Goal: Information Seeking & Learning: Learn about a topic

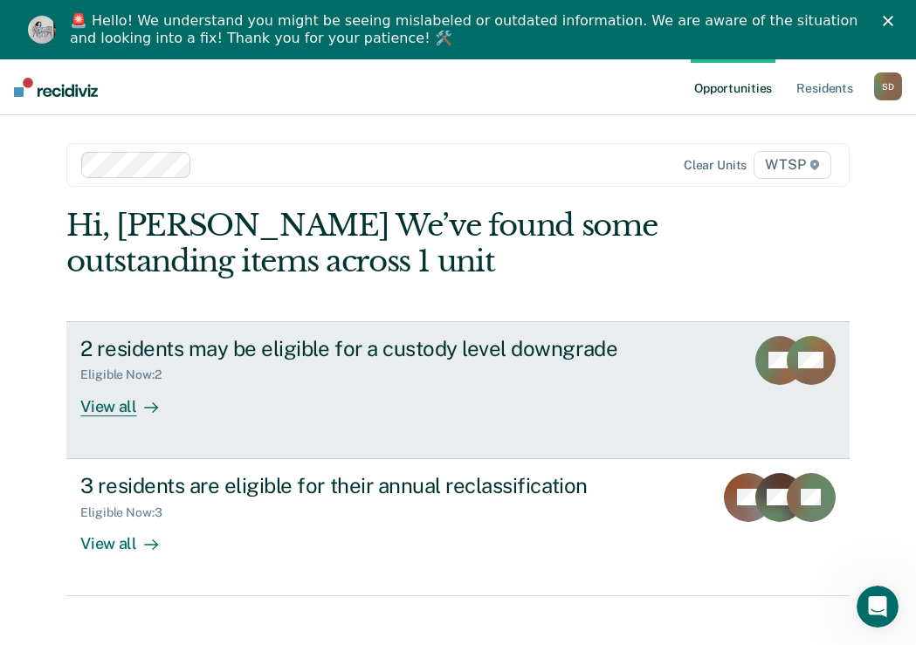
click at [87, 389] on div "View all" at bounding box center [129, 399] width 98 height 34
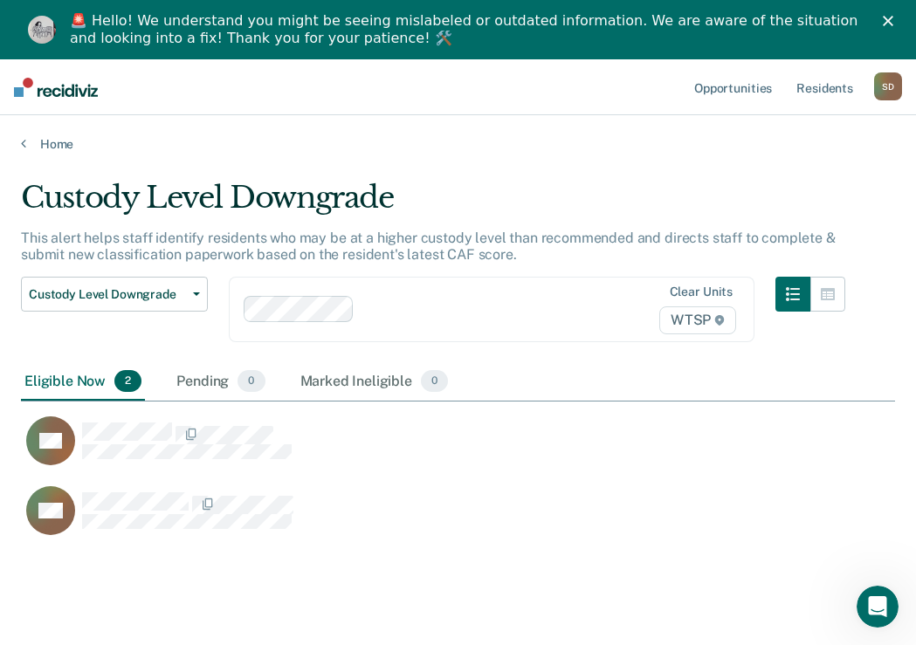
scroll to position [381, 861]
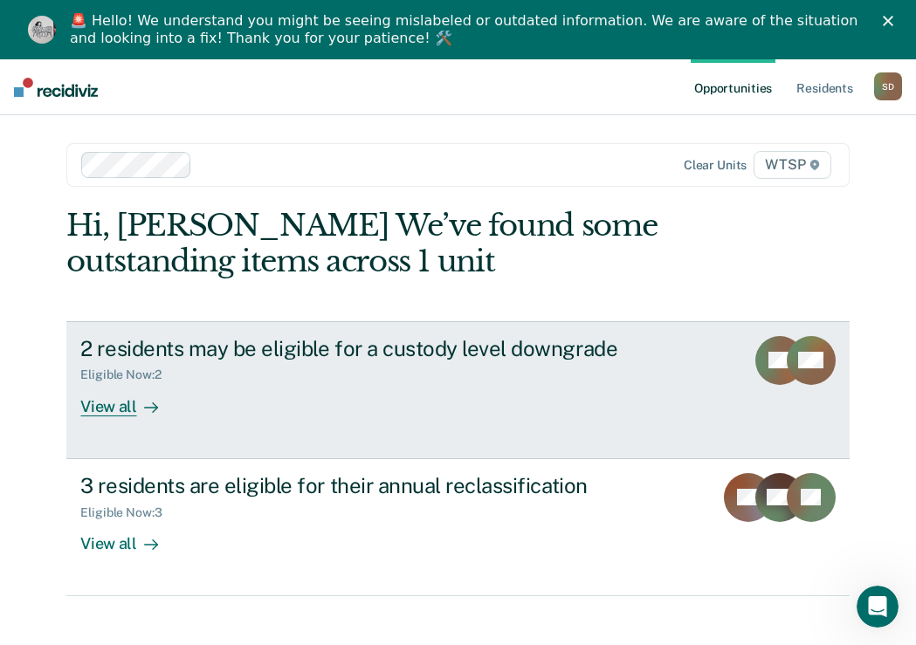
click at [144, 409] on icon at bounding box center [151, 408] width 14 height 14
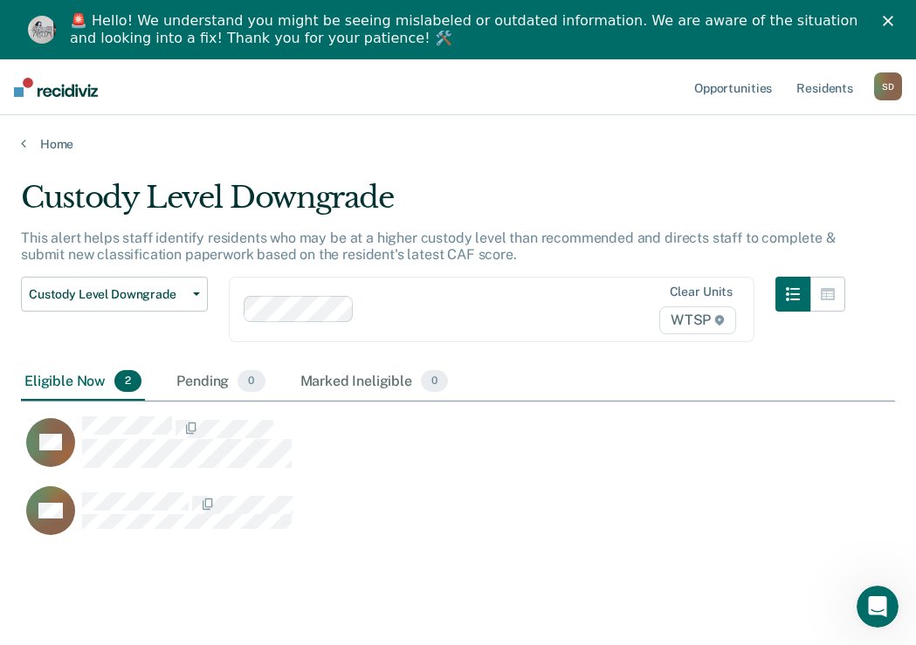
scroll to position [381, 861]
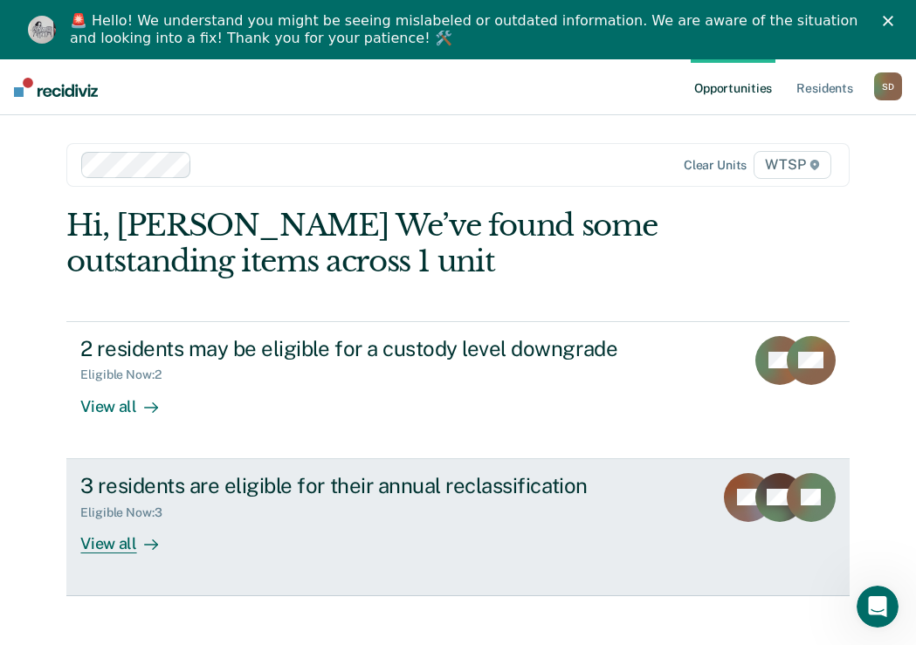
click at [142, 528] on div "View all" at bounding box center [129, 536] width 98 height 34
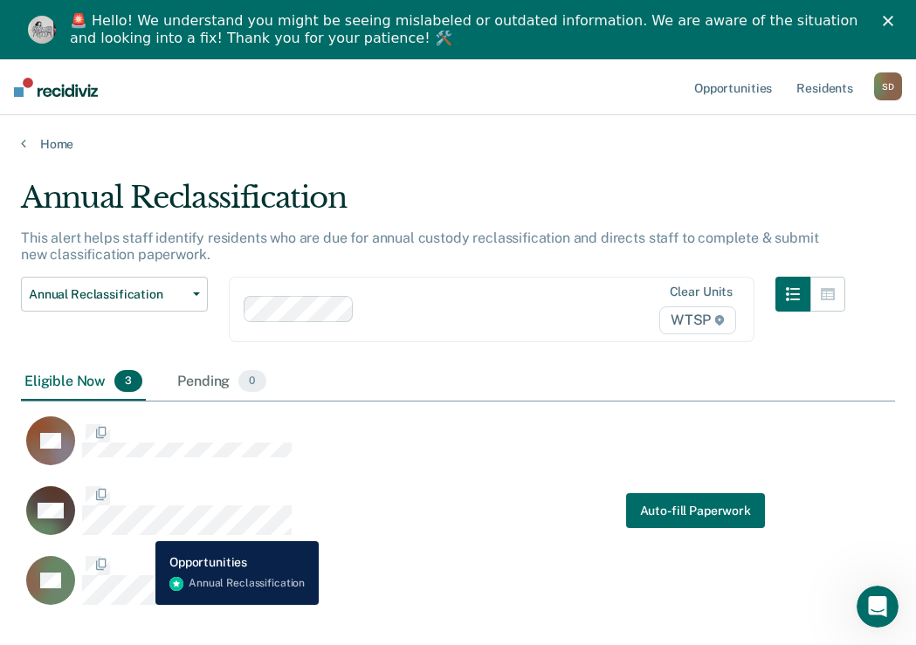
scroll to position [428, 861]
